Goal: Task Accomplishment & Management: Manage account settings

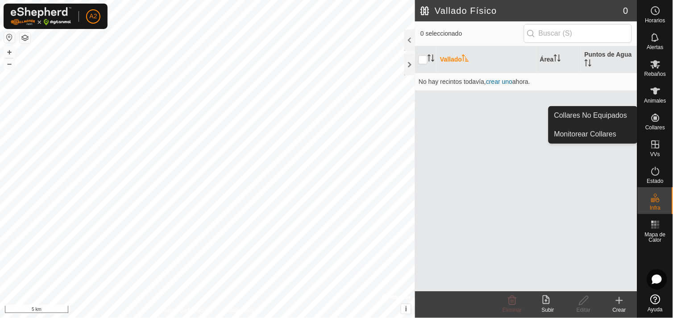
click at [657, 115] on icon at bounding box center [655, 117] width 11 height 11
click at [604, 116] on link "Collares No Equipados" at bounding box center [593, 116] width 88 height 18
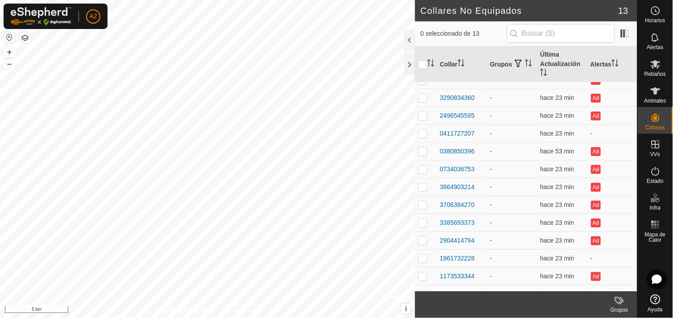
scroll to position [23, 0]
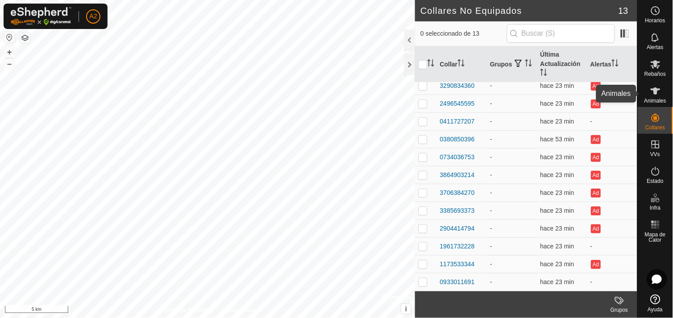
click at [666, 93] on div "Animales" at bounding box center [655, 93] width 35 height 27
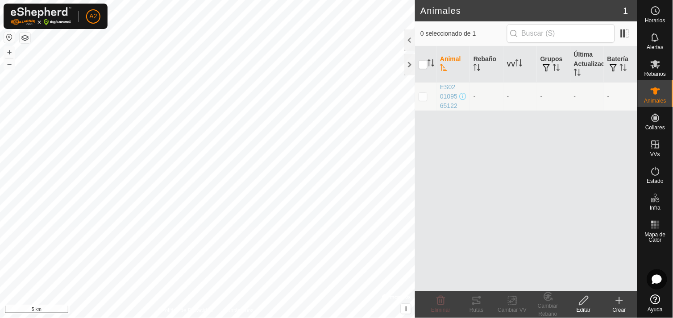
click at [422, 100] on p-checkbox at bounding box center [423, 96] width 9 height 7
checkbox input "true"
click at [439, 302] on icon at bounding box center [441, 300] width 11 height 11
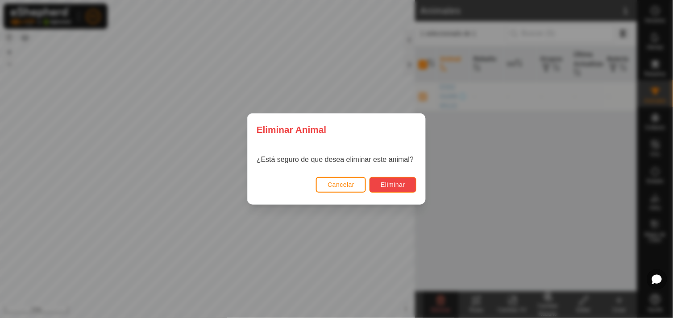
click at [397, 183] on span "Eliminar" at bounding box center [393, 184] width 25 height 7
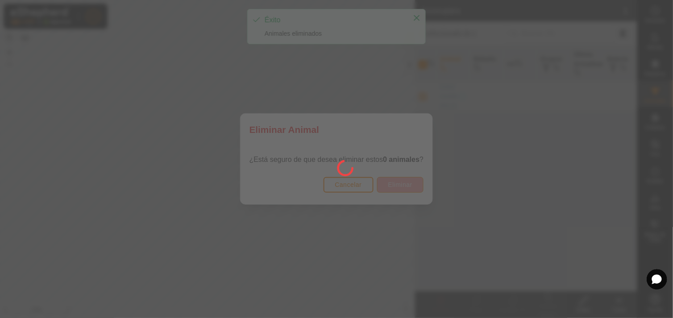
checkbox input "false"
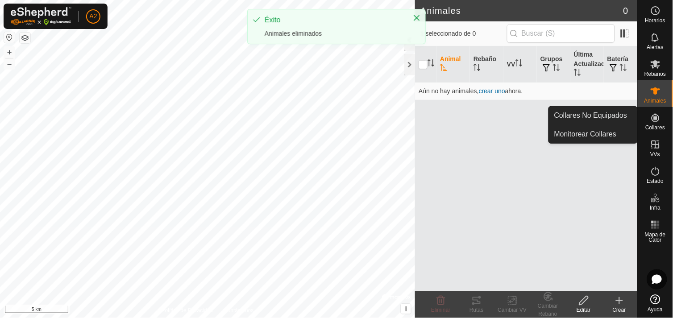
click at [658, 122] on icon at bounding box center [655, 117] width 11 height 11
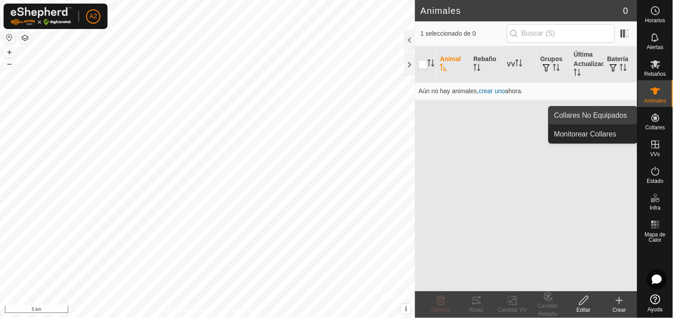
click at [604, 109] on link "Collares No Equipados" at bounding box center [593, 116] width 88 height 18
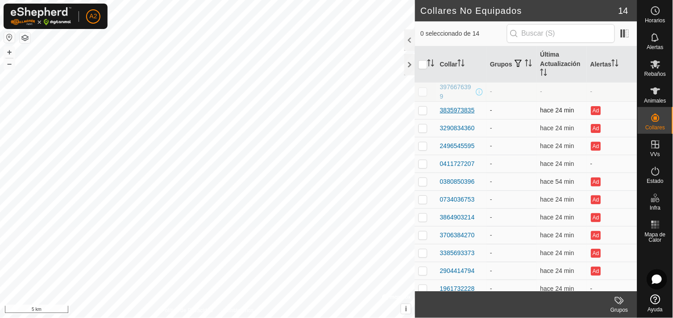
click at [448, 109] on div "3835973835" at bounding box center [457, 110] width 35 height 9
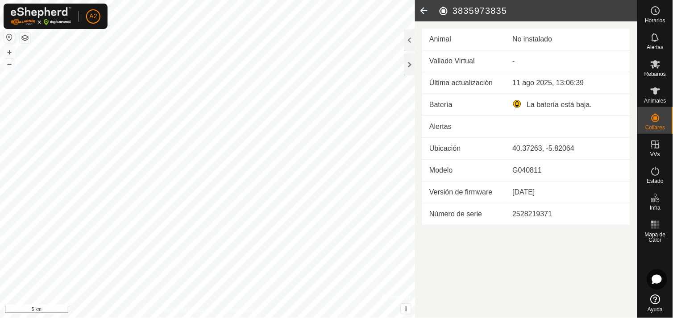
click at [421, 10] on icon at bounding box center [424, 10] width 18 height 21
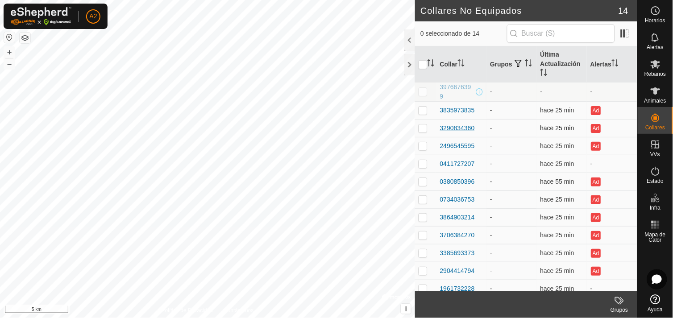
click at [450, 126] on div "3290834360" at bounding box center [457, 128] width 35 height 9
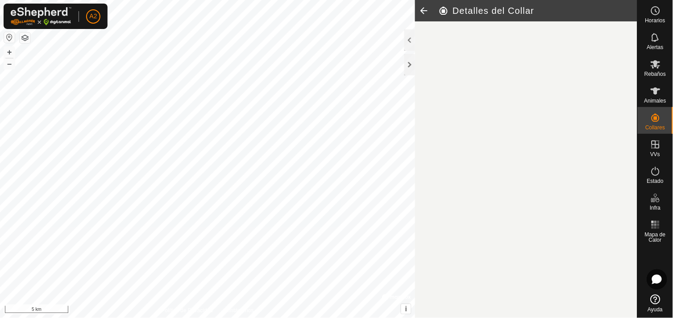
click at [450, 126] on article "Detalles del Collar" at bounding box center [526, 159] width 222 height 318
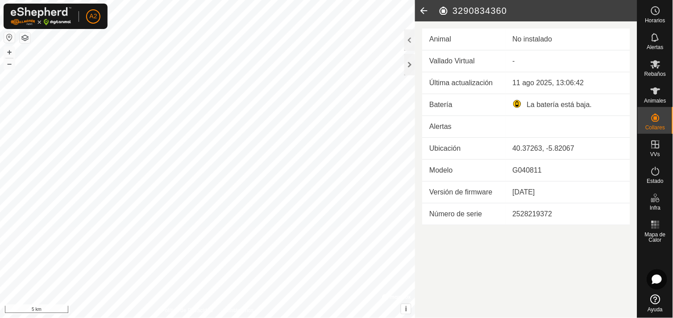
click at [426, 12] on icon at bounding box center [424, 10] width 18 height 21
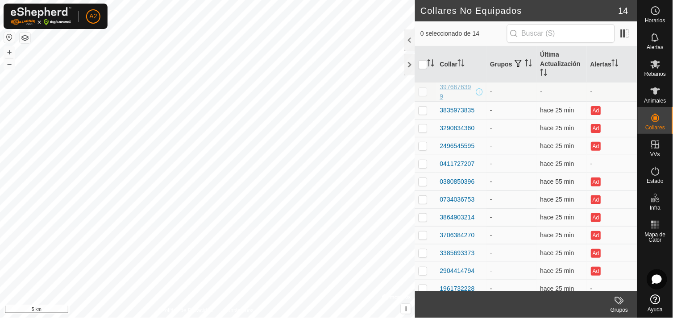
click at [456, 86] on div "3976676399" at bounding box center [457, 92] width 34 height 19
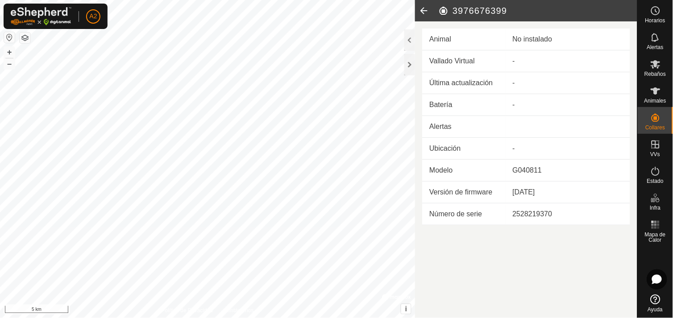
click at [422, 5] on icon at bounding box center [424, 10] width 18 height 21
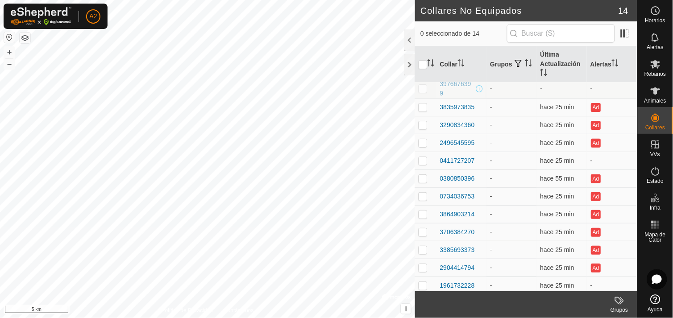
scroll to position [4, 0]
click at [461, 158] on div "0411727207" at bounding box center [457, 160] width 35 height 9
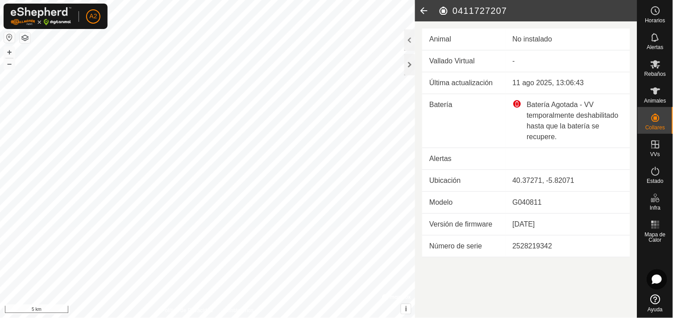
click at [427, 15] on icon at bounding box center [424, 10] width 18 height 21
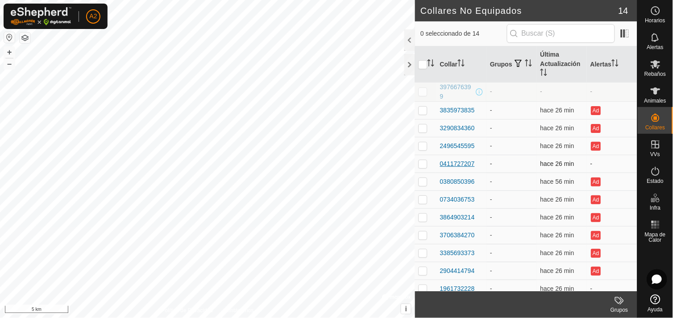
click at [454, 165] on div "0411727207" at bounding box center [457, 163] width 35 height 9
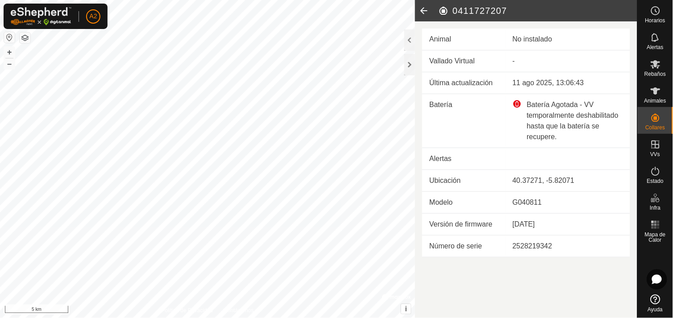
click at [422, 10] on icon at bounding box center [424, 10] width 18 height 21
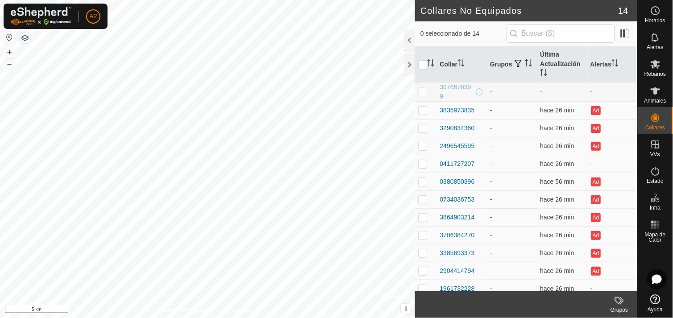
scroll to position [42, 0]
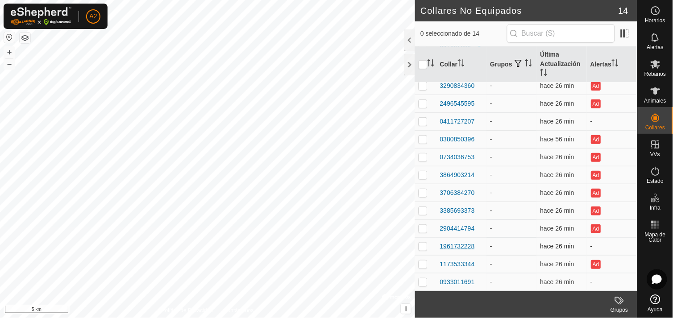
click at [467, 248] on div "1961732228" at bounding box center [457, 246] width 35 height 9
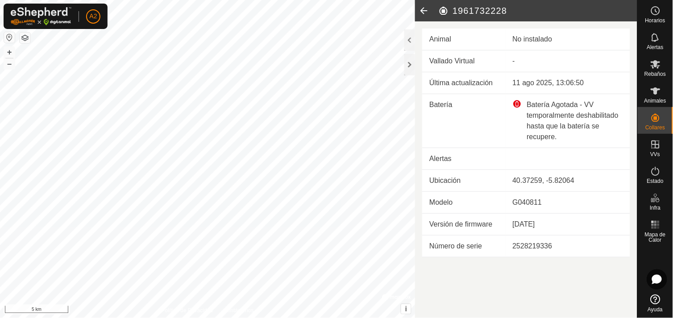
click at [425, 14] on icon at bounding box center [424, 10] width 18 height 21
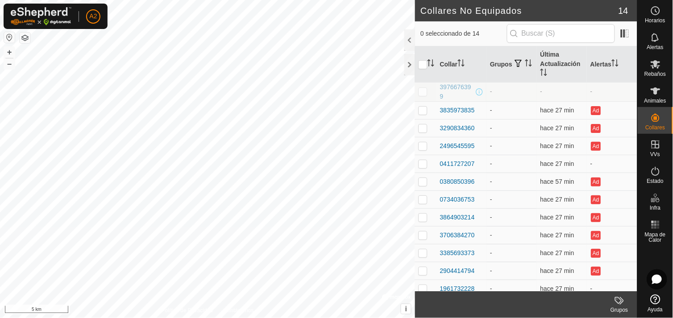
scroll to position [42, 0]
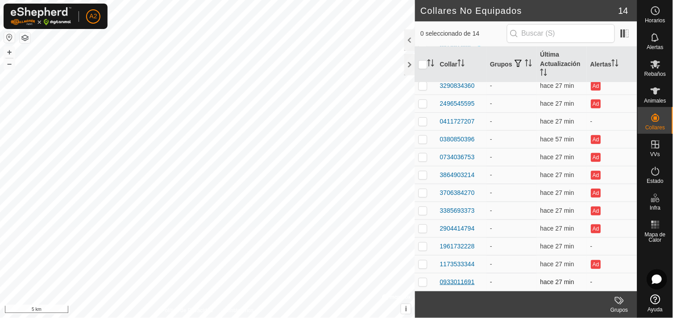
click at [461, 281] on div "0933011691" at bounding box center [457, 282] width 35 height 9
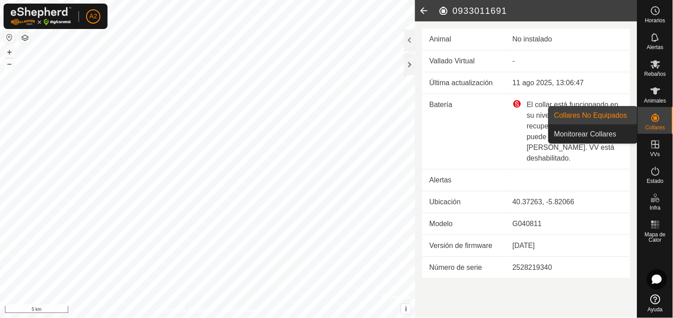
click at [659, 126] on span "Collares" at bounding box center [655, 127] width 20 height 5
click at [603, 117] on link "Collares No Equipados" at bounding box center [593, 116] width 88 height 18
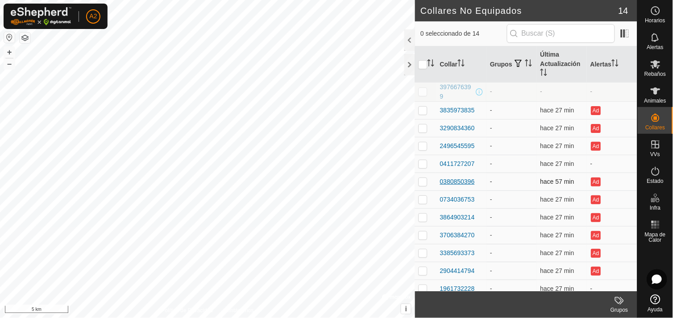
click at [456, 181] on div "0380850396" at bounding box center [457, 181] width 35 height 9
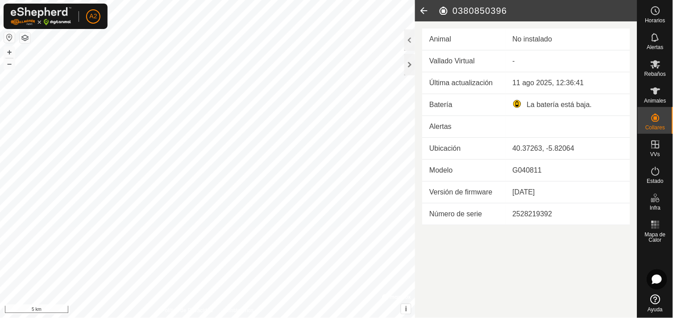
click at [421, 10] on icon at bounding box center [424, 10] width 18 height 21
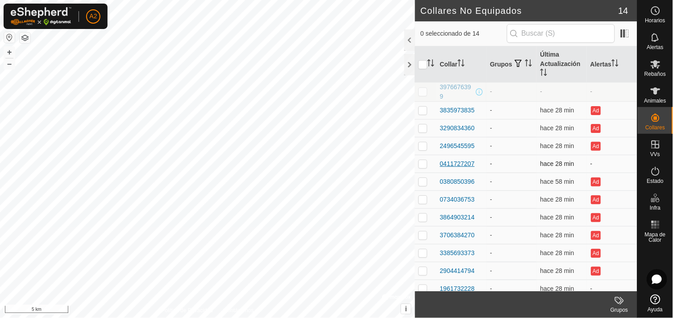
click at [466, 165] on div "0411727207" at bounding box center [457, 163] width 35 height 9
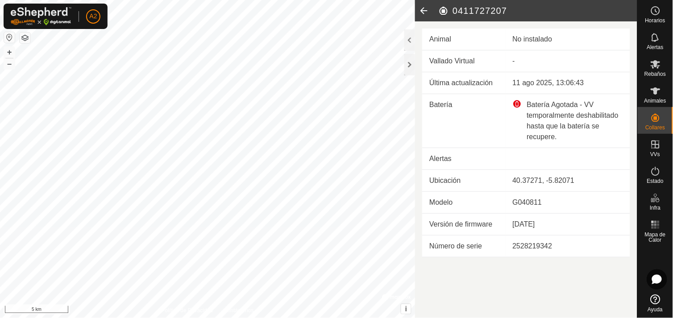
click at [421, 12] on icon at bounding box center [424, 10] width 18 height 21
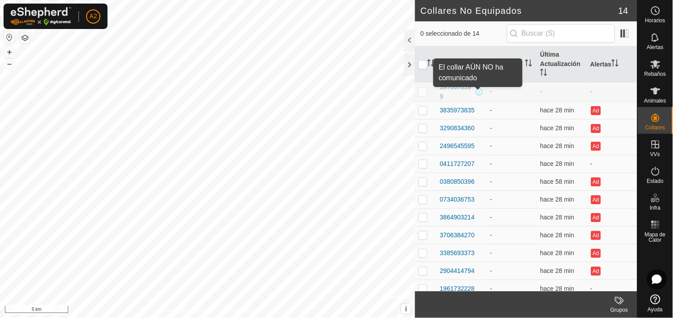
click at [480, 96] on span at bounding box center [479, 91] width 7 height 7
